Goal: Task Accomplishment & Management: Manage account settings

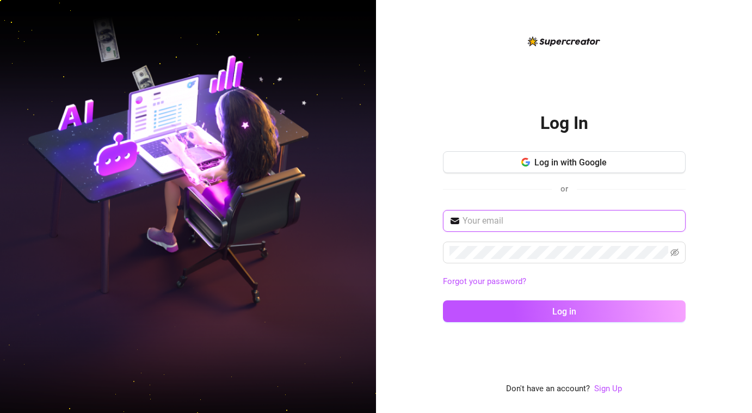
click at [514, 220] on input "text" at bounding box center [571, 220] width 217 height 13
type input "[EMAIL_ADDRESS][DOMAIN_NAME]"
click at [443, 300] on button "Log in" at bounding box center [564, 311] width 243 height 22
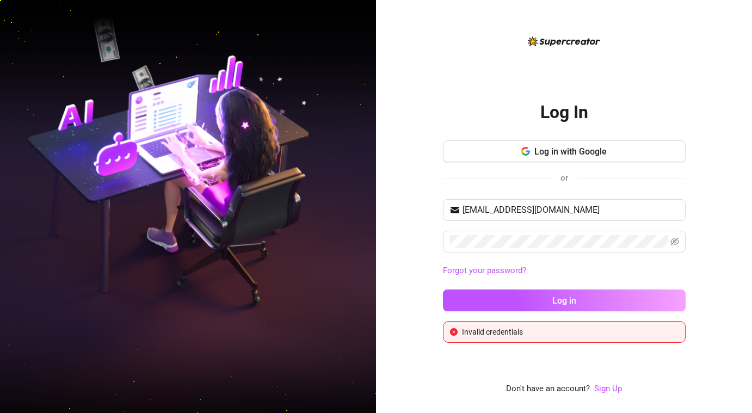
click at [686, 248] on div "Log In Log in with Google or [EMAIL_ADDRESS][DOMAIN_NAME] Forgot your password?…" at bounding box center [564, 206] width 376 height 413
click at [675, 247] on span at bounding box center [674, 241] width 9 height 13
click at [675, 243] on icon "eye-invisible" at bounding box center [674, 241] width 9 height 9
click at [443, 290] on button "Log in" at bounding box center [564, 301] width 243 height 22
